Goal: Transaction & Acquisition: Purchase product/service

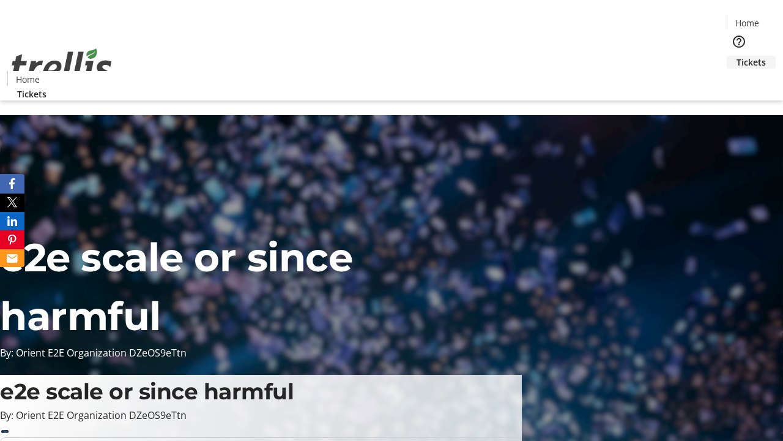
click at [737, 56] on span "Tickets" at bounding box center [751, 62] width 29 height 13
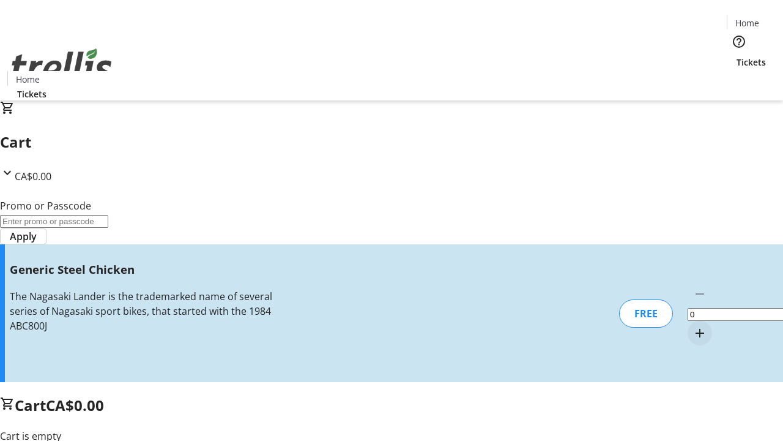
click at [693, 325] on mat-icon "Increment by one" at bounding box center [700, 332] width 15 height 15
type input "1"
